Goal: Information Seeking & Learning: Learn about a topic

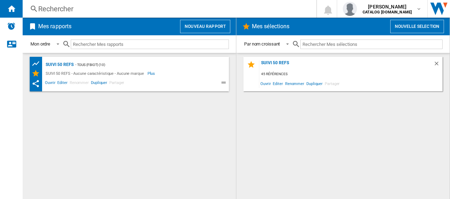
click at [144, 7] on div "Rechercher" at bounding box center [167, 9] width 259 height 10
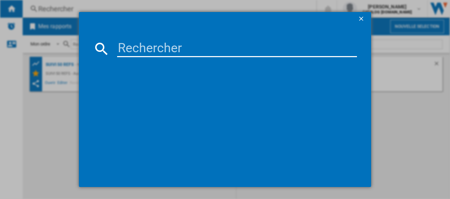
click at [137, 47] on input at bounding box center [237, 48] width 240 height 17
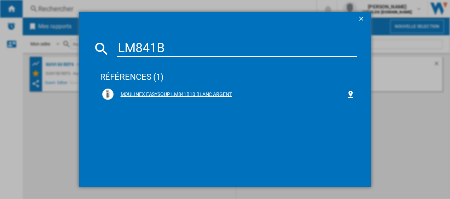
type input "LM841B"
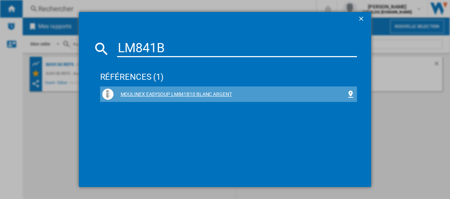
click at [168, 93] on div "MOULINEX EASYSOUP LM841B10 BLANC ARGENT" at bounding box center [229, 94] width 233 height 7
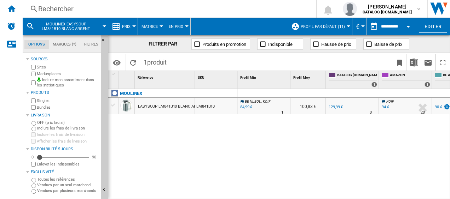
click at [408, 25] on button "Open calendar" at bounding box center [408, 25] width 13 height 13
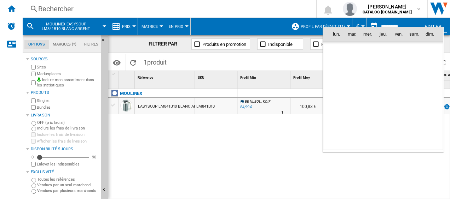
scroll to position [3372, 0]
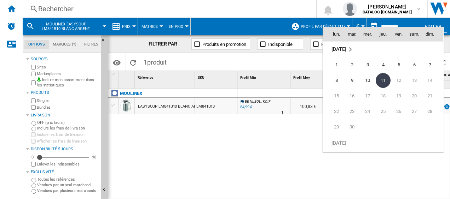
click at [376, 22] on div at bounding box center [225, 99] width 450 height 199
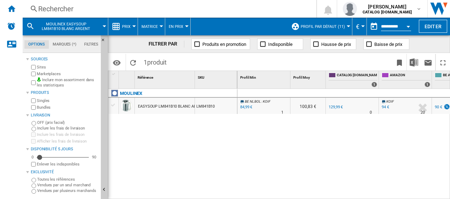
click at [408, 24] on button "Open calendar" at bounding box center [408, 25] width 13 height 13
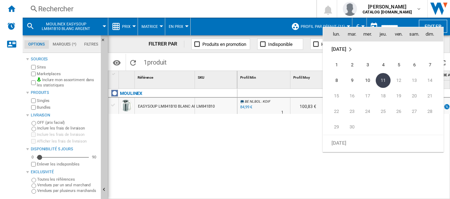
click at [346, 48] on span "[DATE]" at bounding box center [338, 49] width 14 height 6
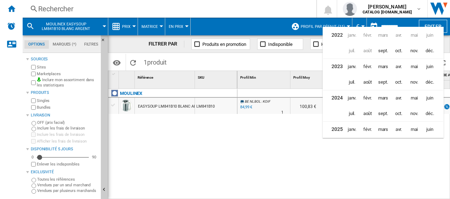
scroll to position [17, 0]
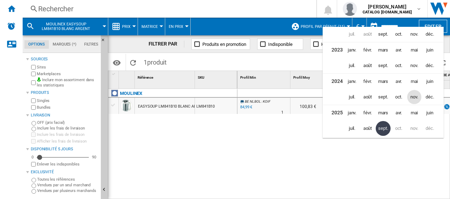
click at [412, 97] on span "nov." at bounding box center [414, 97] width 14 height 14
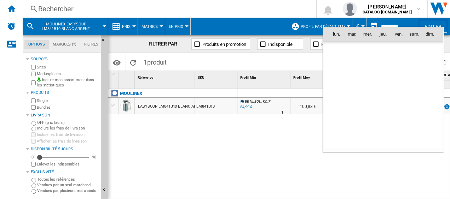
scroll to position [2435, 0]
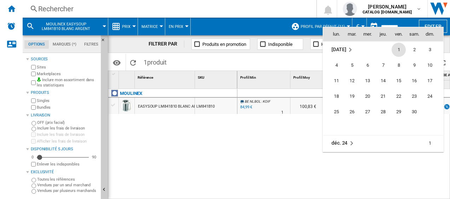
click at [399, 48] on span "1" at bounding box center [398, 50] width 14 height 14
type input "**********"
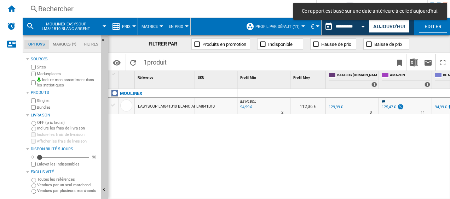
click at [364, 26] on div "Open calendar" at bounding box center [363, 27] width 4 height 2
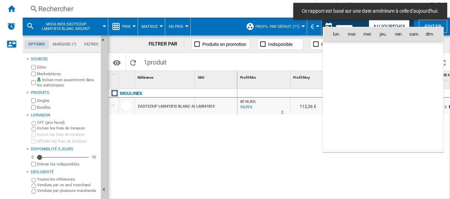
scroll to position [2436, 0]
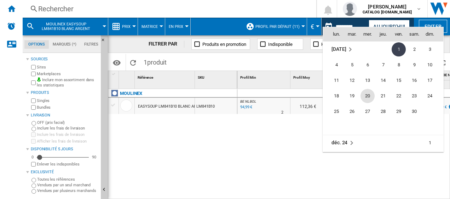
click at [366, 96] on span "20" at bounding box center [367, 96] width 14 height 14
type input "**********"
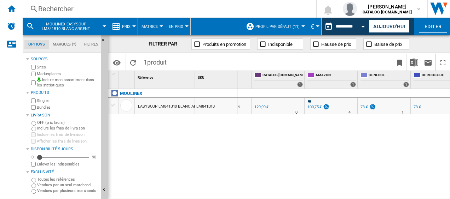
scroll to position [0, 74]
click at [361, 105] on div "73 €" at bounding box center [364, 107] width 7 height 5
click at [362, 105] on div "73 €" at bounding box center [364, 107] width 7 height 5
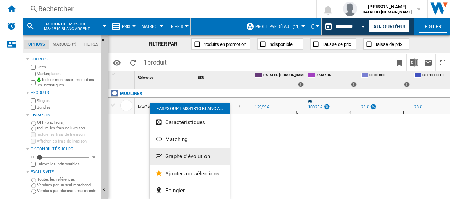
click at [175, 156] on span "Graphe d'évolution" at bounding box center [187, 156] width 45 height 6
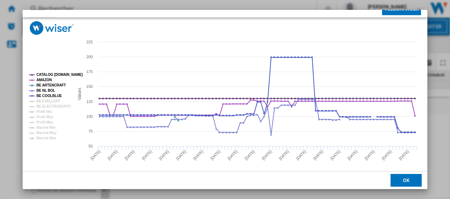
scroll to position [48, 0]
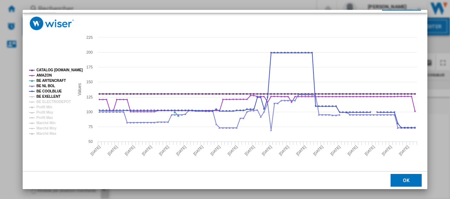
click at [52, 98] on tspan "BE EXELLENT" at bounding box center [48, 97] width 24 height 4
click at [57, 101] on tspan "BE ELECTRODEPOT" at bounding box center [53, 102] width 34 height 4
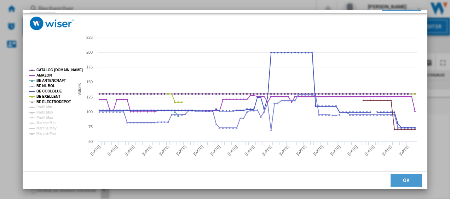
click at [409, 178] on button "OK" at bounding box center [405, 180] width 31 height 13
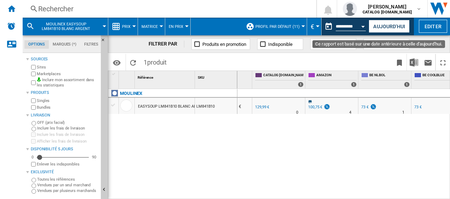
click at [363, 23] on button "Open calendar" at bounding box center [363, 25] width 13 height 13
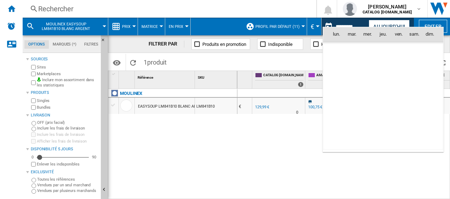
scroll to position [2436, 0]
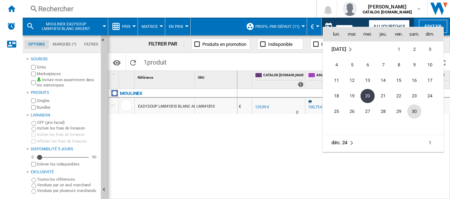
click at [413, 110] on span "30" at bounding box center [414, 112] width 14 height 14
type input "**********"
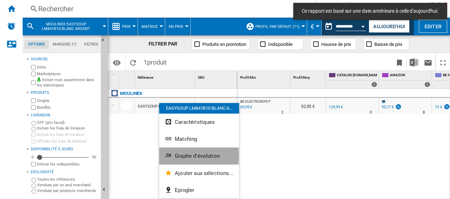
click at [181, 156] on span "Graphe d'évolution" at bounding box center [197, 156] width 45 height 6
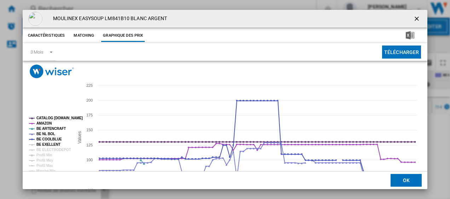
click at [50, 145] on tspan "BE EXELLENT" at bounding box center [48, 145] width 24 height 4
click at [54, 149] on tspan "BE ELECTRODEPOT" at bounding box center [53, 150] width 34 height 4
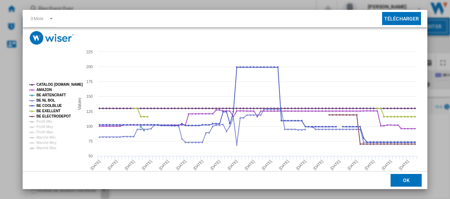
scroll to position [48, 0]
